Goal: Share content

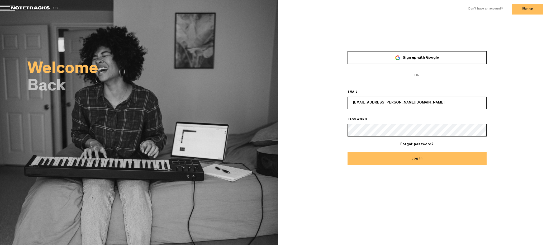
click at [429, 162] on button "Log In" at bounding box center [417, 158] width 139 height 13
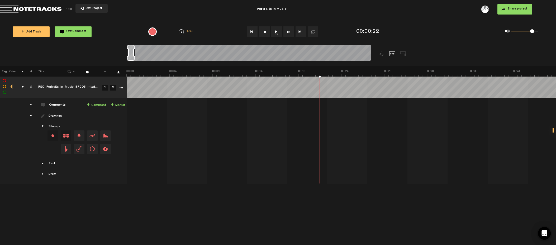
click at [100, 9] on span "Exit Project" at bounding box center [93, 8] width 18 height 3
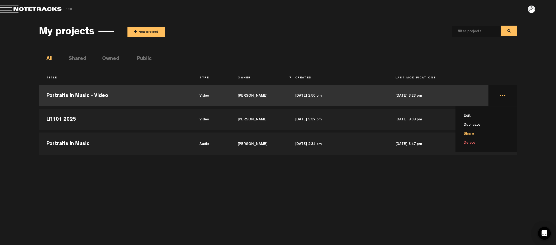
click at [483, 134] on li "Share" at bounding box center [489, 133] width 55 height 9
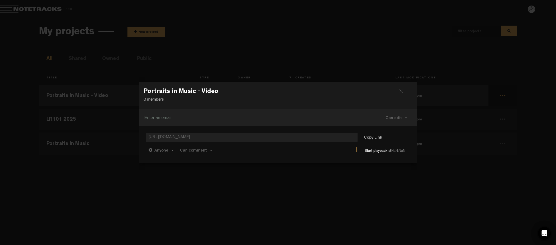
click at [403, 88] on h3 "Portraits in Music - Video" at bounding box center [278, 92] width 269 height 8
click at [401, 91] on div at bounding box center [404, 94] width 8 height 8
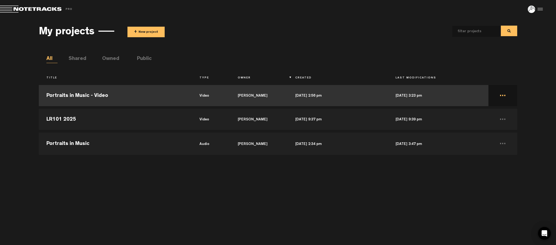
click at [96, 94] on td "Portraits in Music - Video" at bounding box center [115, 96] width 153 height 24
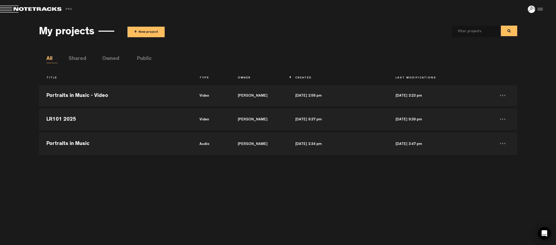
click at [80, 58] on li "Shared" at bounding box center [74, 59] width 11 height 8
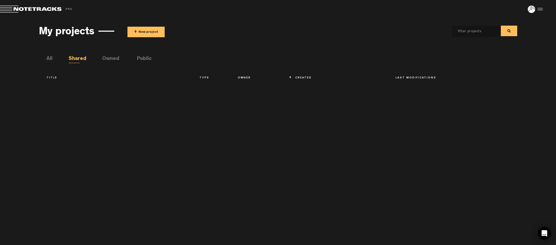
click at [113, 58] on li "Owned" at bounding box center [107, 59] width 11 height 8
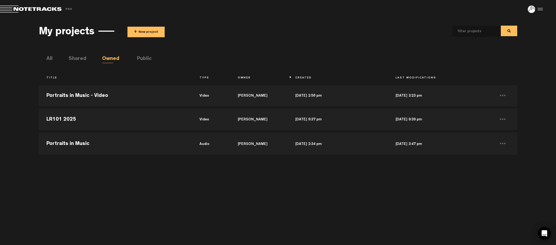
click at [142, 58] on li "Public" at bounding box center [142, 59] width 11 height 8
